Goal: Check status: Check status

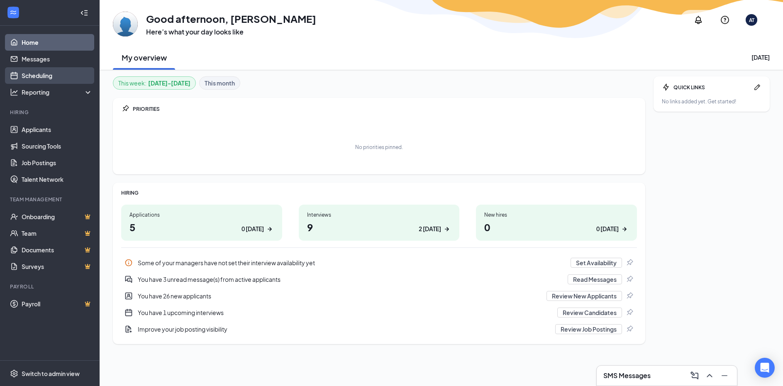
click at [36, 74] on link "Scheduling" at bounding box center [57, 75] width 71 height 17
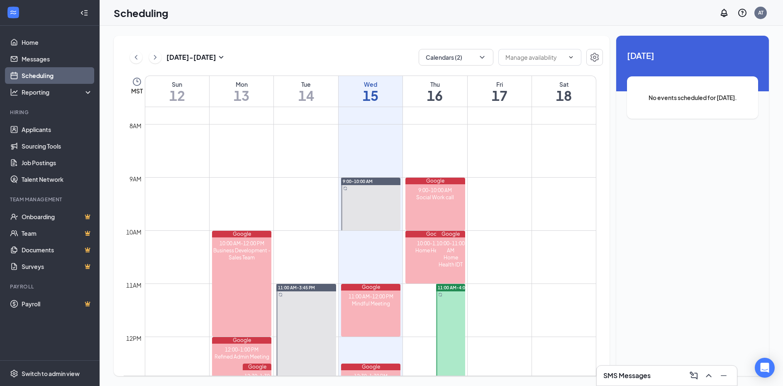
scroll to position [689, 0]
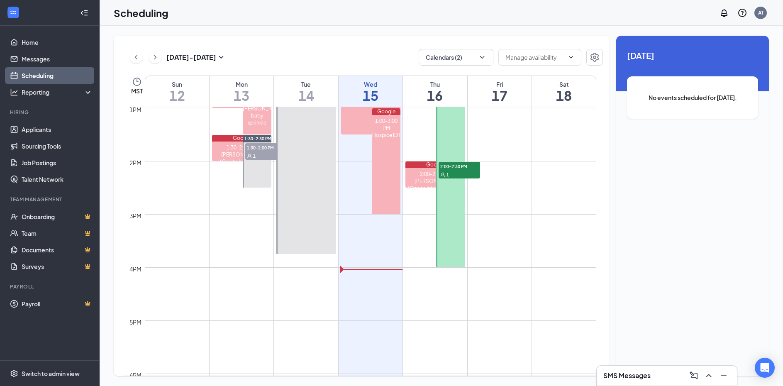
click at [462, 171] on div "1" at bounding box center [459, 174] width 41 height 8
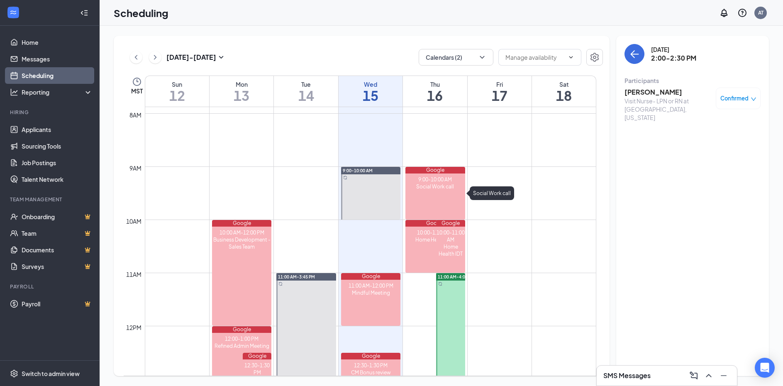
scroll to position [596, 0]
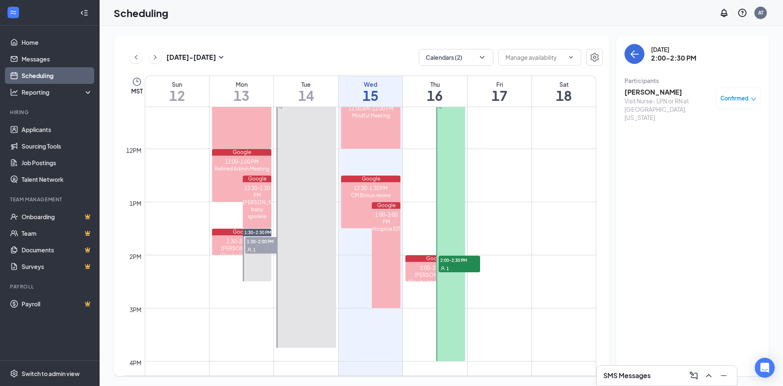
click at [660, 94] on h3 "[PERSON_NAME]" at bounding box center [667, 92] width 87 height 9
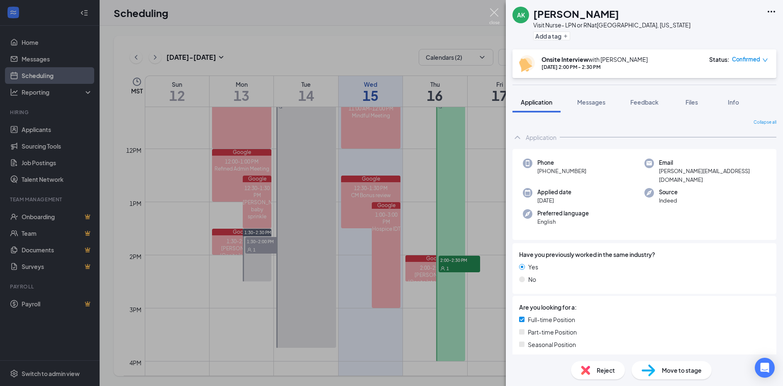
click at [487, 15] on div "AK [PERSON_NAME] Visit Nurse- LPN or RN at [GEOGRAPHIC_DATA], [US_STATE] Add a …" at bounding box center [391, 193] width 783 height 386
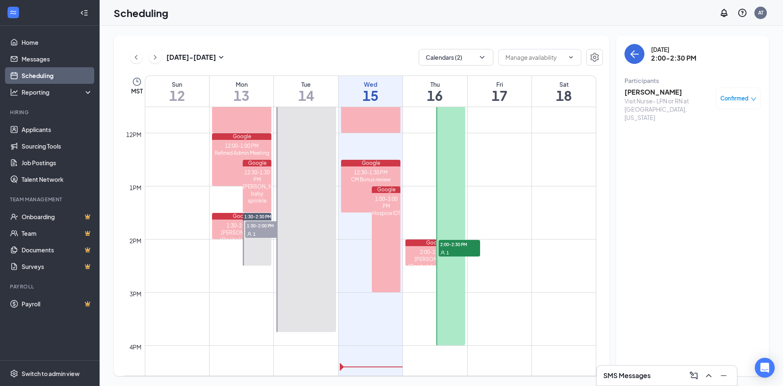
scroll to position [664, 0]
